Goal: Task Accomplishment & Management: Use online tool/utility

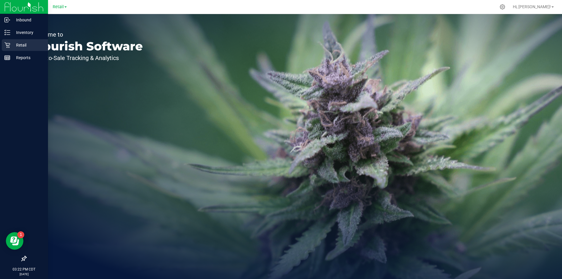
click at [28, 46] on p "Retail" at bounding box center [27, 45] width 35 height 7
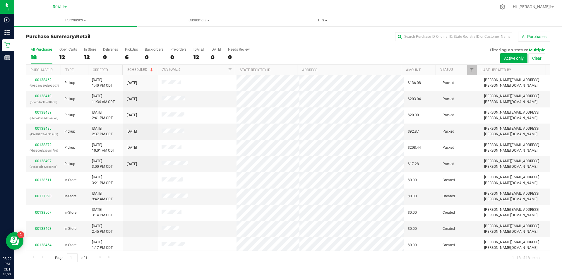
click at [322, 21] on span "Tills" at bounding box center [322, 20] width 123 height 5
click at [296, 32] on li "Manage tills" at bounding box center [321, 35] width 123 height 7
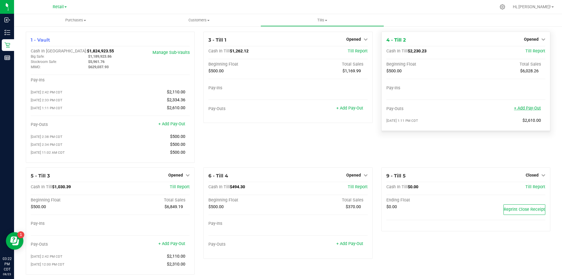
click at [530, 106] on link "+ Add Pay-Out" at bounding box center [527, 108] width 27 height 5
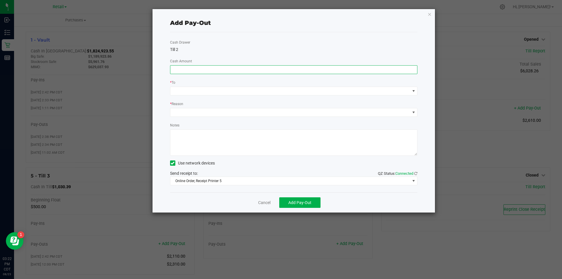
click at [201, 71] on input at bounding box center [293, 70] width 247 height 8
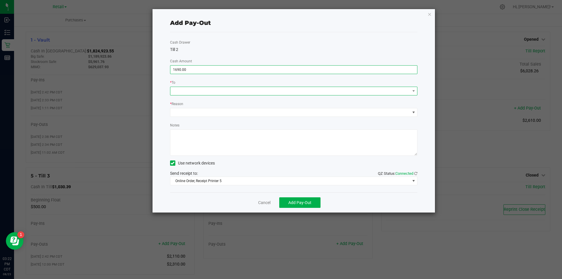
type input "$1,690.00"
click at [193, 92] on span at bounding box center [290, 91] width 240 height 8
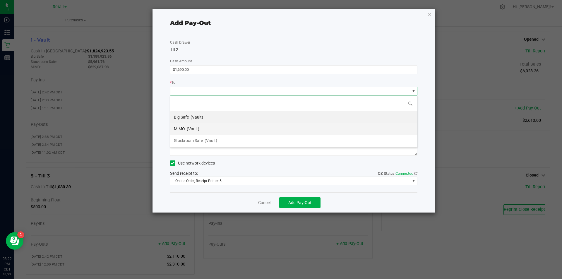
click at [193, 128] on span "(Vault)" at bounding box center [193, 128] width 13 height 5
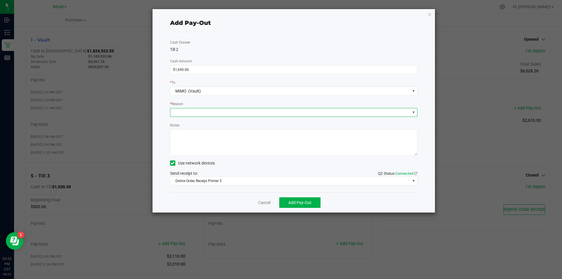
click at [191, 112] on span at bounding box center [290, 112] width 240 height 8
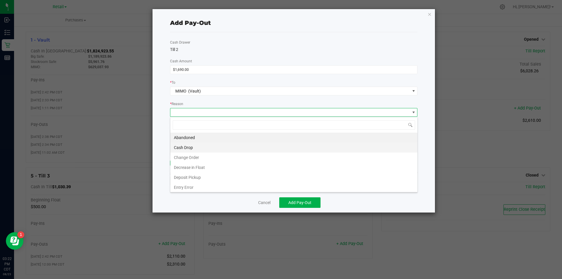
click at [191, 149] on li "Cash Drop" at bounding box center [293, 147] width 247 height 10
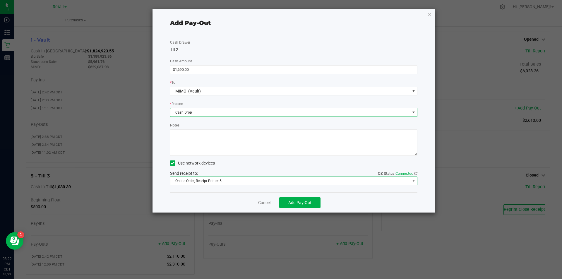
click at [226, 180] on span "Online Order, Receipt Printer 5" at bounding box center [290, 181] width 240 height 8
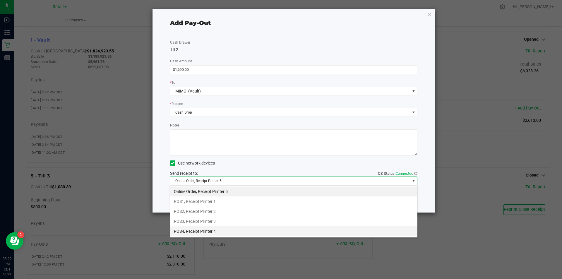
drag, startPoint x: 211, startPoint y: 232, endPoint x: 212, endPoint y: 228, distance: 3.7
click at [211, 231] on li "POS4, Receipt Printer 4" at bounding box center [293, 231] width 247 height 10
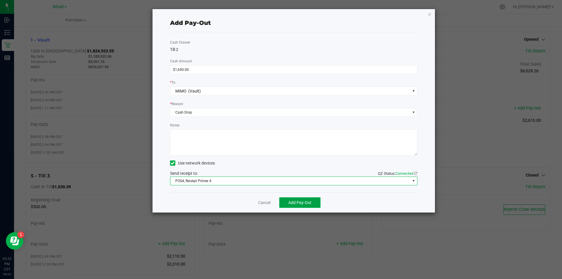
click at [302, 198] on button "Add Pay-Out" at bounding box center [299, 202] width 41 height 11
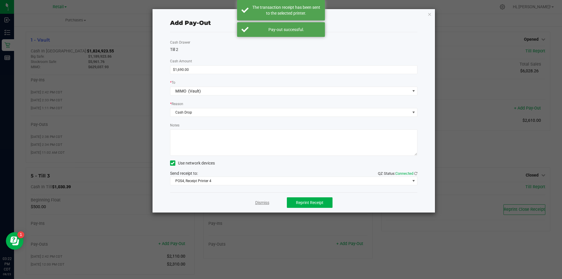
click at [267, 202] on link "Dismiss" at bounding box center [262, 203] width 14 height 6
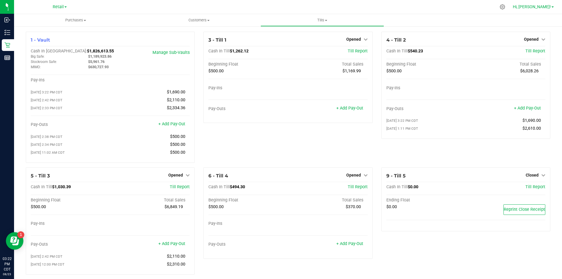
click at [543, 9] on span "Hi, [PERSON_NAME]!" at bounding box center [532, 6] width 38 height 5
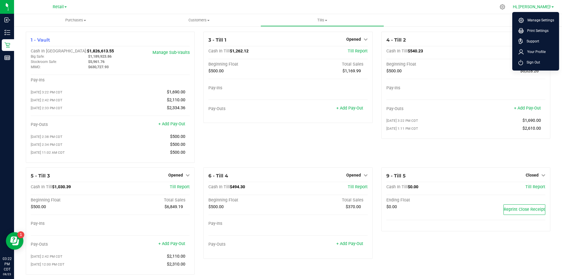
click at [531, 63] on span "Sign Out" at bounding box center [531, 62] width 17 height 6
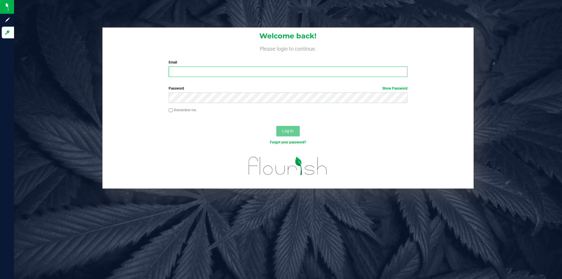
click at [188, 73] on input "Email" at bounding box center [288, 71] width 238 height 11
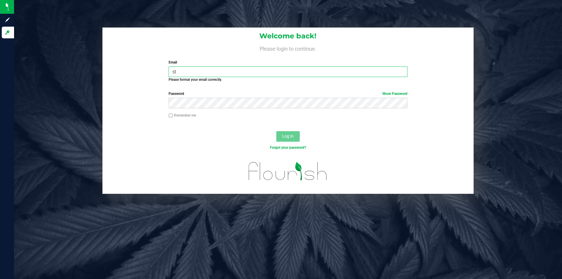
type input "[PERSON_NAME][EMAIL_ADDRESS][PERSON_NAME][DOMAIN_NAME]"
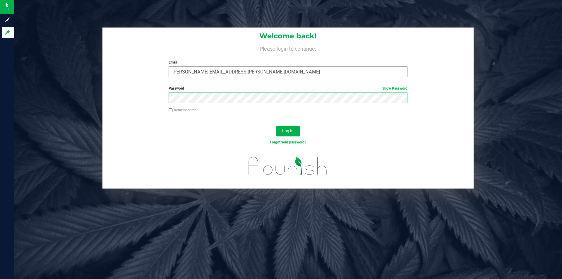
click at [276, 126] on button "Log In" at bounding box center [287, 131] width 23 height 11
